Goal: Use online tool/utility

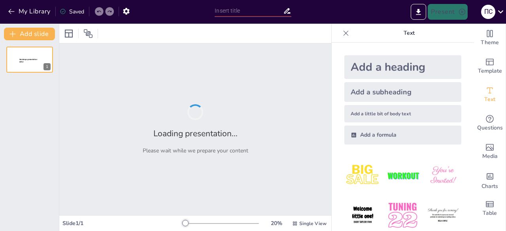
type input "KONDOOR: Высококачественная мебель из [GEOGRAPHIC_DATA] и массива с 2004 года"
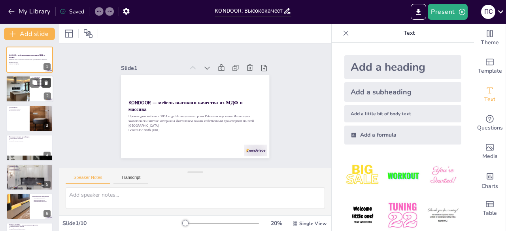
click at [42, 84] on button at bounding box center [45, 82] width 9 height 9
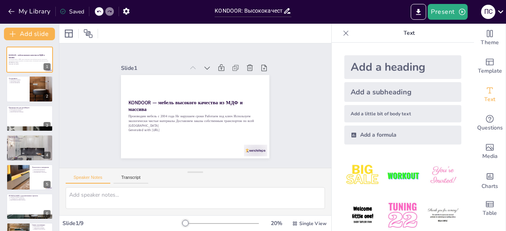
click at [96, 12] on div at bounding box center [99, 11] width 9 height 9
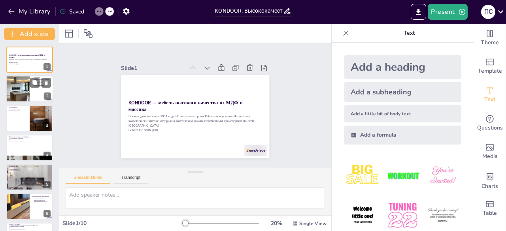
click at [11, 87] on div at bounding box center [17, 89] width 27 height 27
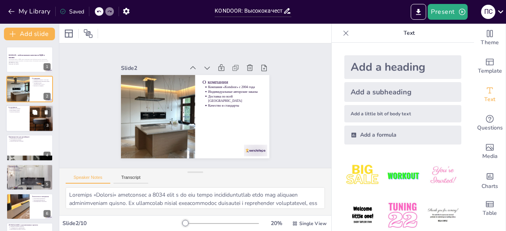
click at [19, 123] on div at bounding box center [29, 118] width 47 height 27
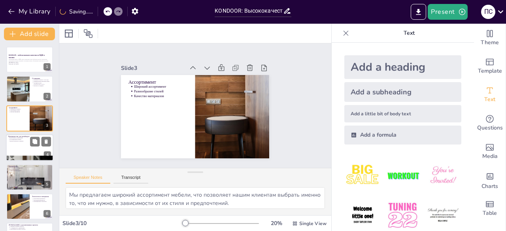
click at [22, 151] on div at bounding box center [29, 147] width 47 height 27
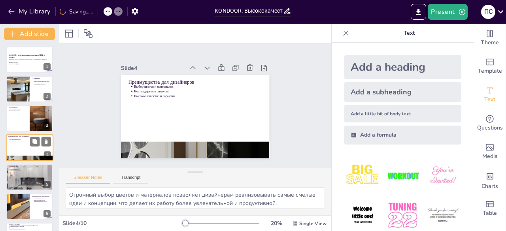
scroll to position [12, 0]
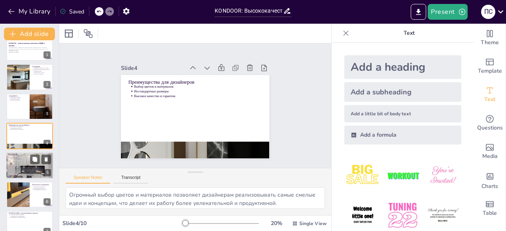
click at [20, 172] on div at bounding box center [29, 166] width 47 height 30
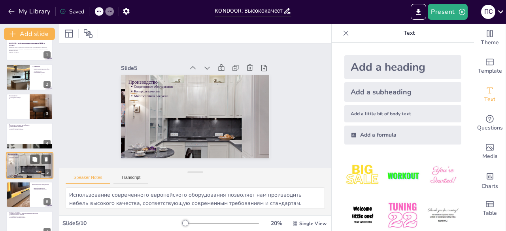
scroll to position [41, 0]
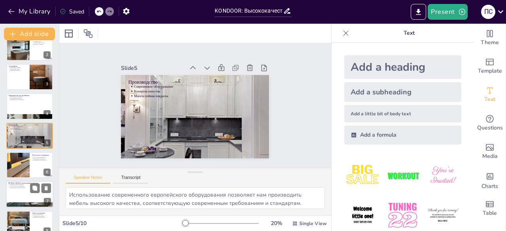
click at [15, 192] on div at bounding box center [29, 194] width 47 height 27
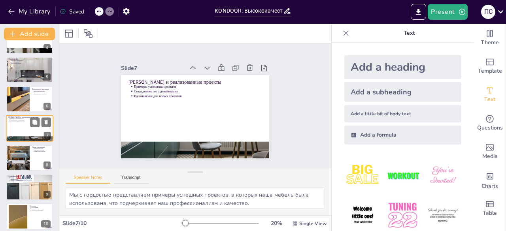
scroll to position [112, 0]
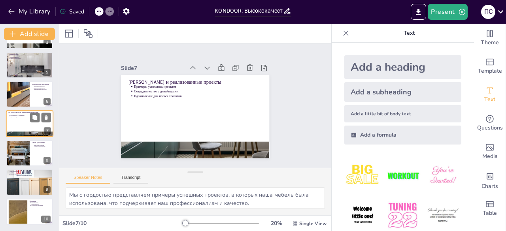
click at [15, 192] on div at bounding box center [29, 183] width 47 height 30
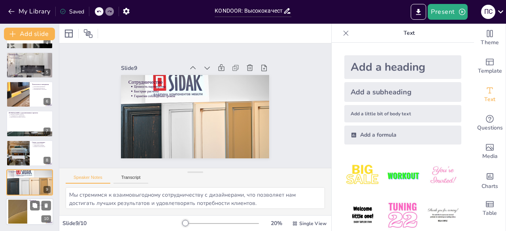
click at [17, 207] on div at bounding box center [17, 212] width 43 height 24
type textarea "Мы предоставляем различные способы связи, чтобы наши клиенты и партнеры могли л…"
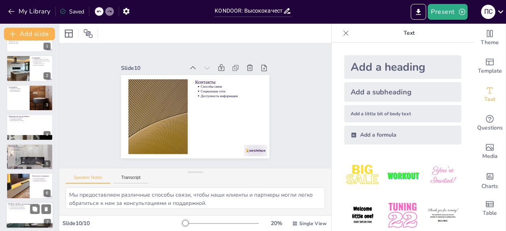
scroll to position [0, 0]
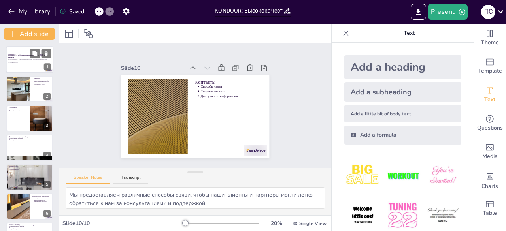
click at [18, 57] on p "KONDOOR — мебель высокого качества из МДФ и массива" at bounding box center [29, 56] width 43 height 4
